Goal: Navigation & Orientation: Find specific page/section

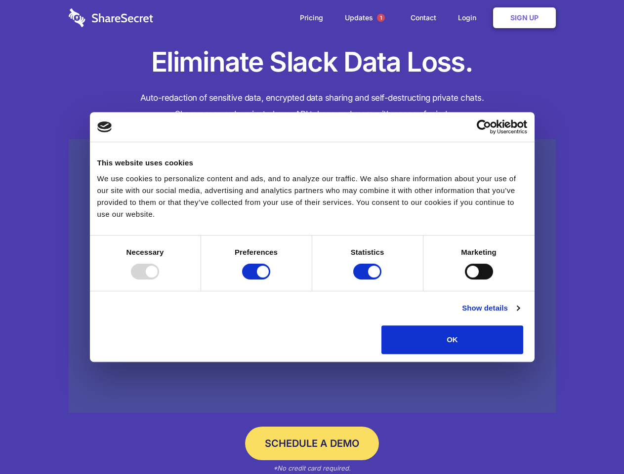
click at [159, 280] on div at bounding box center [145, 272] width 28 height 16
click at [270, 280] on input "Preferences" at bounding box center [256, 272] width 28 height 16
checkbox input "false"
click at [368, 280] on input "Statistics" at bounding box center [367, 272] width 28 height 16
checkbox input "false"
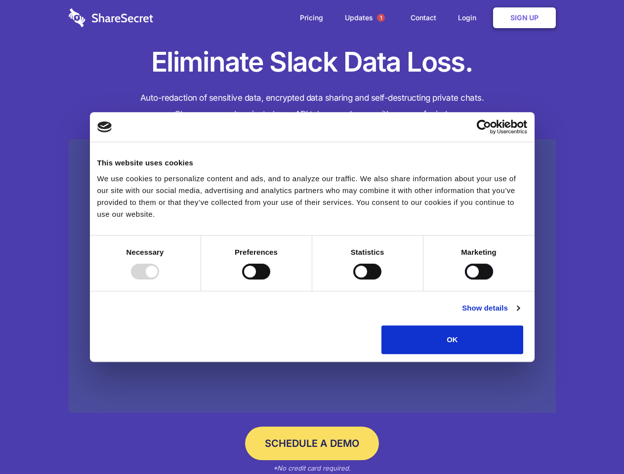
click at [465, 280] on input "Marketing" at bounding box center [479, 272] width 28 height 16
checkbox input "true"
click at [519, 314] on link "Show details" at bounding box center [490, 308] width 57 height 12
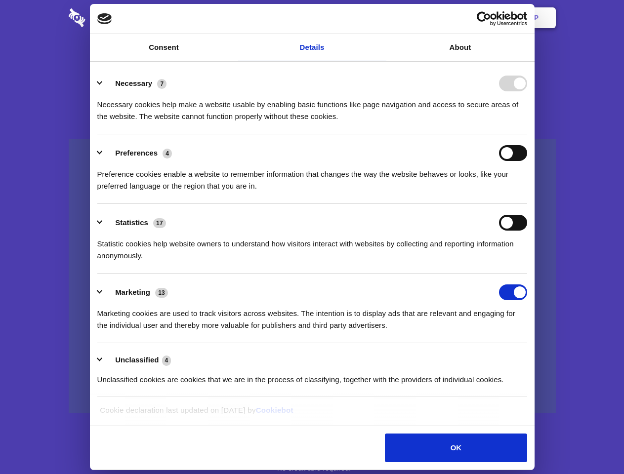
click at [531, 358] on ul "Necessary 7 Necessary cookies help make a website usable by enabling basic func…" at bounding box center [311, 231] width 439 height 333
click at [380, 18] on span "1" at bounding box center [381, 18] width 8 height 8
